Goal: Complete application form

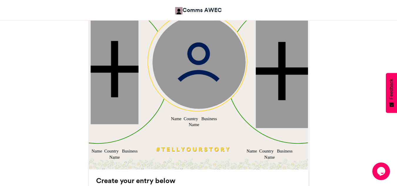
scroll to position [236, 0]
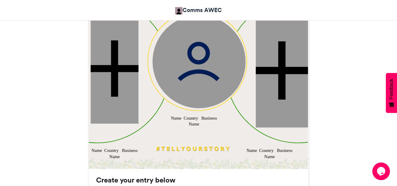
click at [253, 148] on div "Name Country Business Name" at bounding box center [269, 153] width 48 height 12
click at [264, 150] on div "Name Country Business Name" at bounding box center [269, 153] width 48 height 12
click at [188, 77] on img at bounding box center [198, 61] width 93 height 93
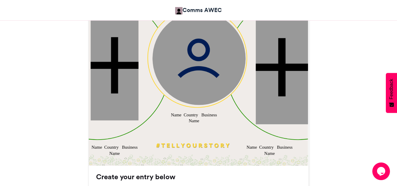
scroll to position [239, 0]
click at [188, 77] on img at bounding box center [198, 57] width 93 height 93
click at [203, 57] on img at bounding box center [198, 57] width 93 height 93
click at [279, 68] on div at bounding box center [282, 67] width 52 height 114
click at [271, 82] on div at bounding box center [282, 67] width 52 height 114
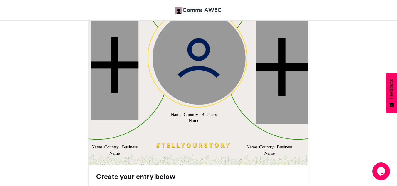
click at [149, 139] on img at bounding box center [197, 55] width 221 height 221
click at [109, 146] on div "Name Country Business Name" at bounding box center [114, 150] width 48 height 12
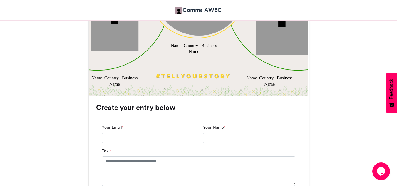
scroll to position [309, 0]
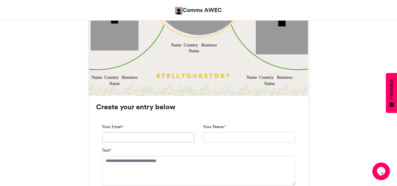
click at [113, 132] on input "Your Email *" at bounding box center [148, 137] width 92 height 11
type input "**********"
click at [210, 136] on input "Your Name *" at bounding box center [249, 137] width 92 height 11
type input "**********"
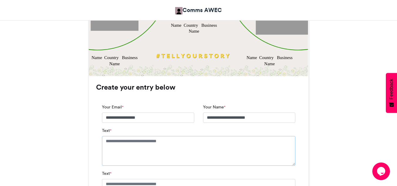
click at [111, 142] on textarea "Text *" at bounding box center [198, 150] width 193 height 29
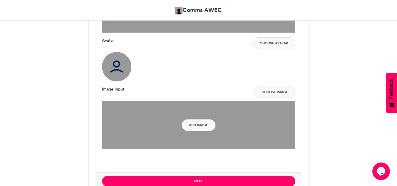
scroll to position [620, 0]
type textarea "**********"
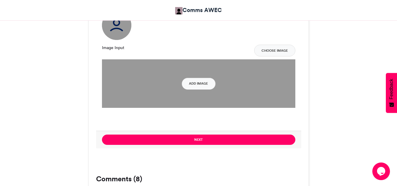
scroll to position [661, 0]
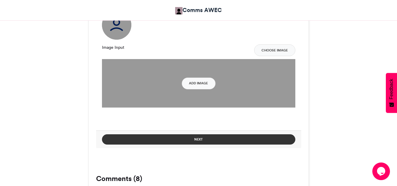
click at [203, 142] on button "Next" at bounding box center [198, 139] width 193 height 10
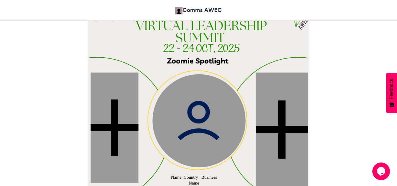
scroll to position [176, 0]
